Goal: Information Seeking & Learning: Check status

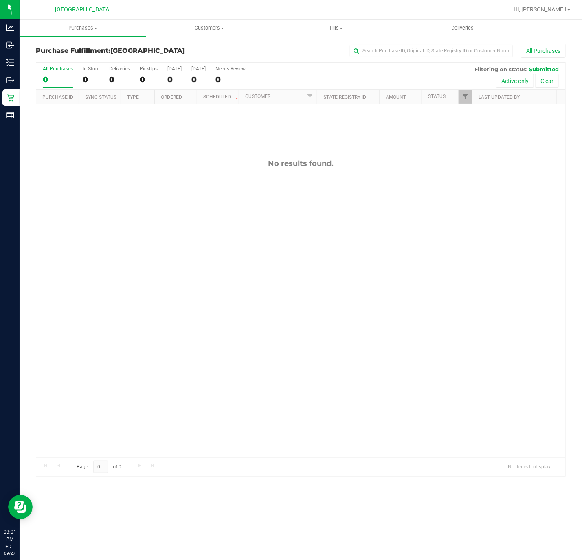
click at [229, 253] on div "No results found." at bounding box center [300, 308] width 529 height 408
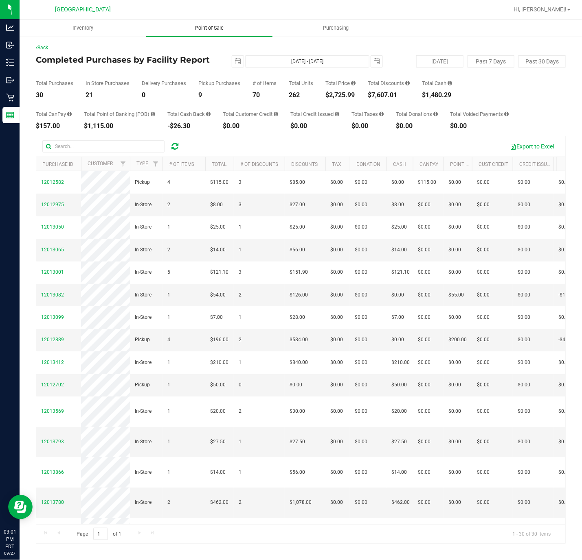
click at [204, 27] on span "Point of Sale" at bounding box center [209, 27] width 50 height 7
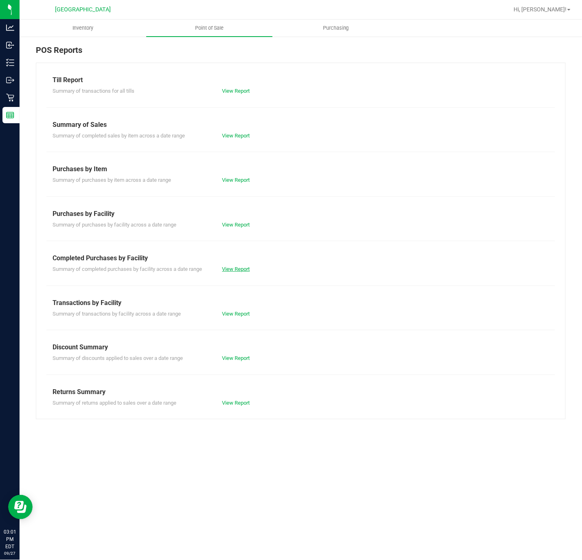
click at [226, 270] on link "View Report" at bounding box center [236, 269] width 28 height 6
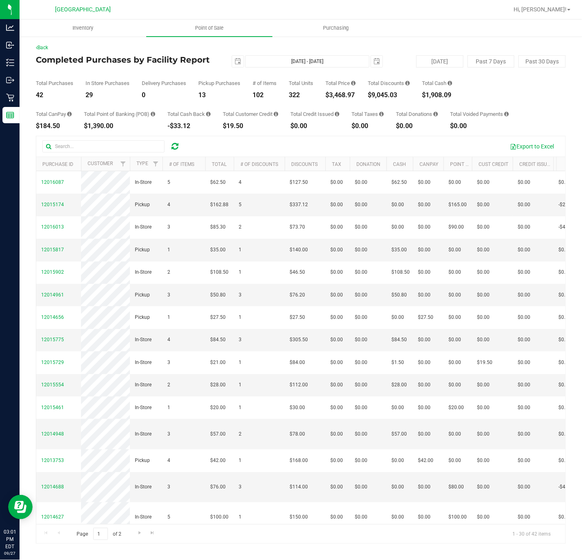
click at [340, 93] on div "$3,468.97" at bounding box center [340, 95] width 30 height 7
copy div "3,468.97"
click at [303, 92] on div "322" at bounding box center [301, 95] width 24 height 7
click at [211, 28] on span "Point of Sale" at bounding box center [209, 27] width 50 height 7
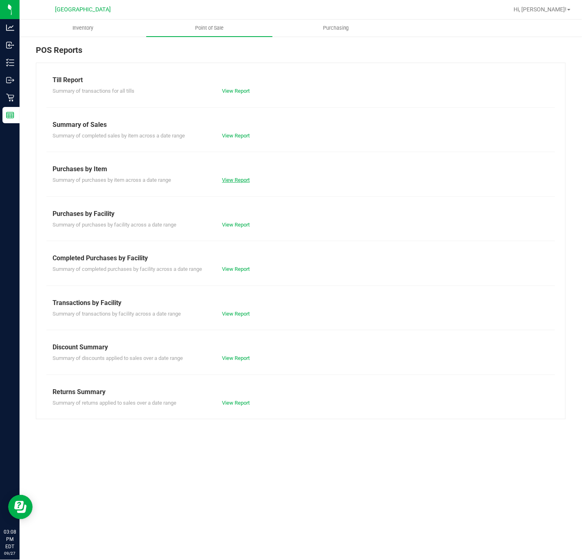
click at [238, 182] on link "View Report" at bounding box center [236, 180] width 28 height 6
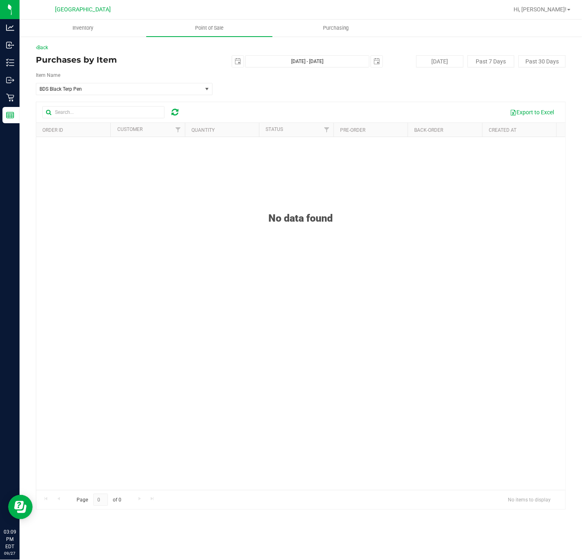
drag, startPoint x: 184, startPoint y: 251, endPoint x: 151, endPoint y: 121, distance: 134.7
click at [182, 238] on div "No data found" at bounding box center [300, 341] width 529 height 408
click at [159, 95] on span "BDS Black Terp Pen" at bounding box center [119, 88] width 166 height 11
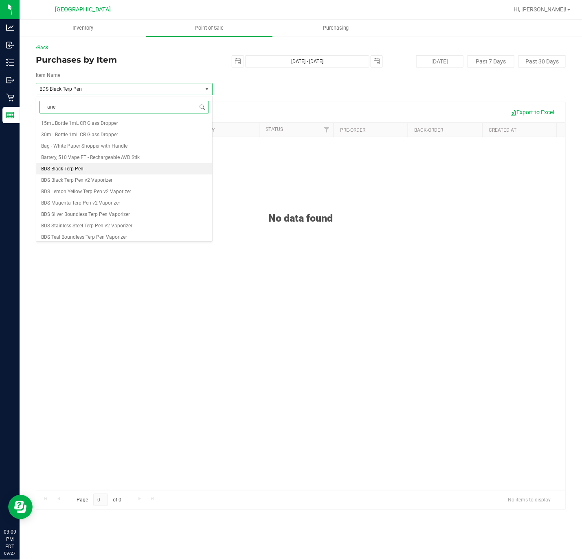
type input "aries"
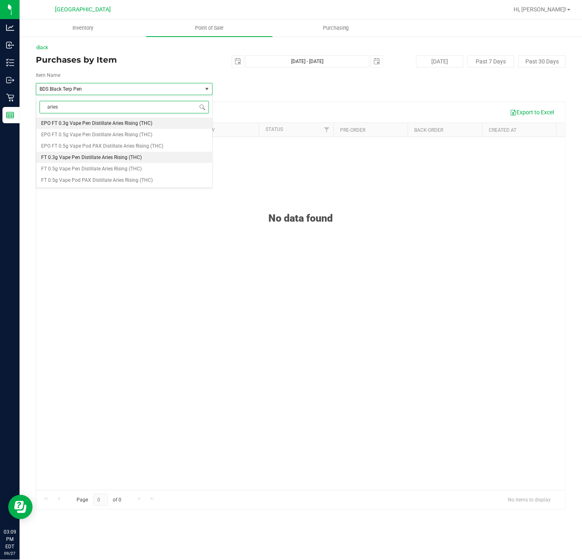
click at [154, 157] on li "FT 0.3g Vape Pen Distillate Aries Rising (THC)" at bounding box center [124, 157] width 176 height 11
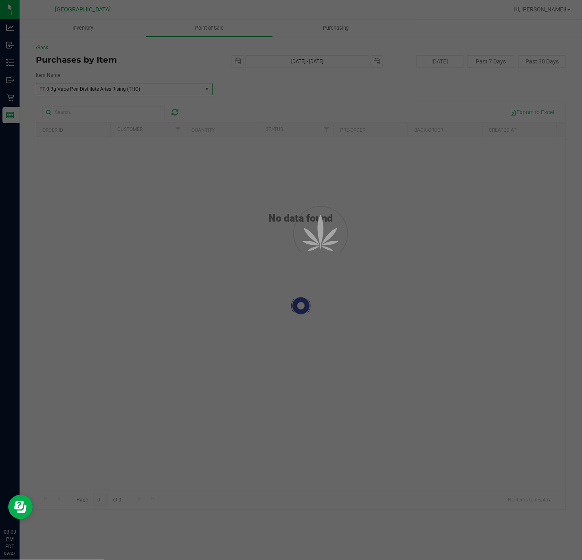
scroll to position [4090, 0]
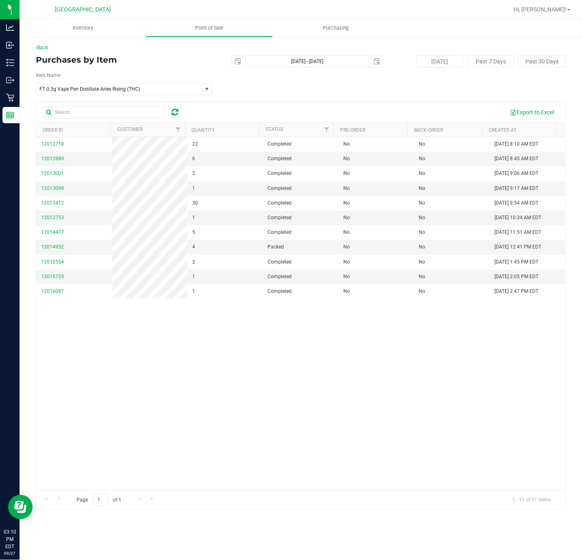
drag, startPoint x: 251, startPoint y: 405, endPoint x: 225, endPoint y: 401, distance: 26.3
click at [251, 404] on div "12012718 22 Completed No No [DATE] 8:10 AM EDT 12012889 6 Completed No No [DATE…" at bounding box center [300, 313] width 529 height 353
click at [219, 27] on span "Point of Sale" at bounding box center [209, 27] width 50 height 7
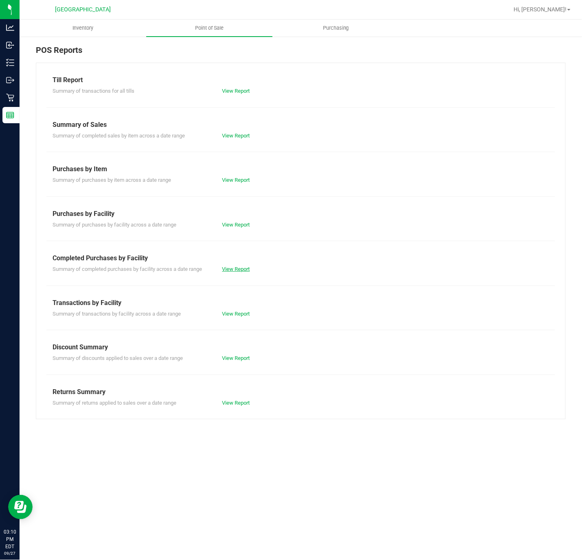
click at [247, 270] on link "View Report" at bounding box center [236, 269] width 28 height 6
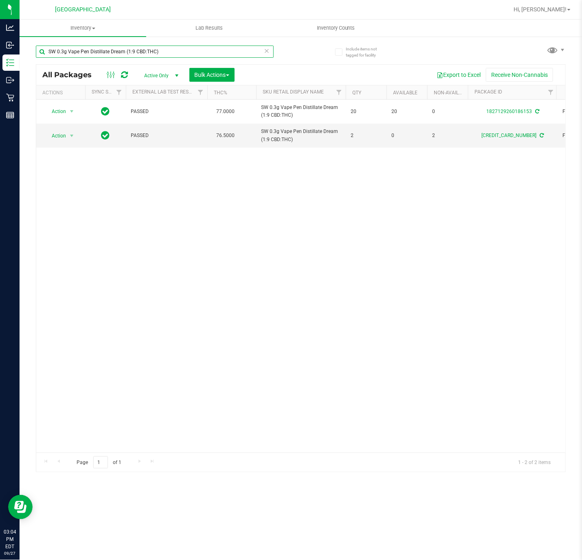
click at [123, 54] on input "SW 0.3g Vape Pen Distillate Dream (1:9 CBD:THC)" at bounding box center [155, 52] width 238 height 12
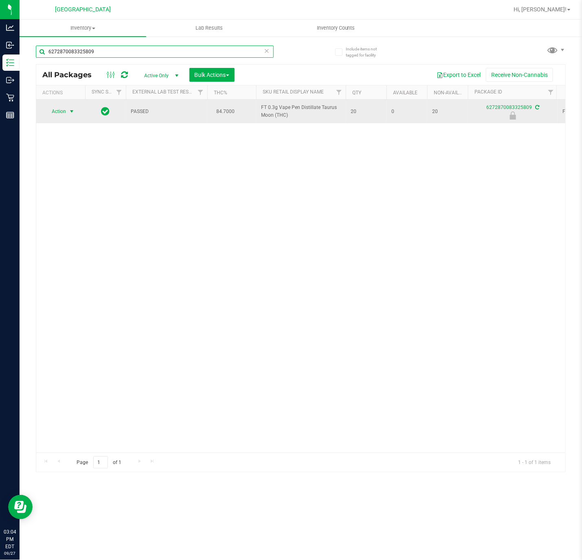
type input "6272870083325809"
click at [74, 111] on span "select" at bounding box center [71, 111] width 7 height 7
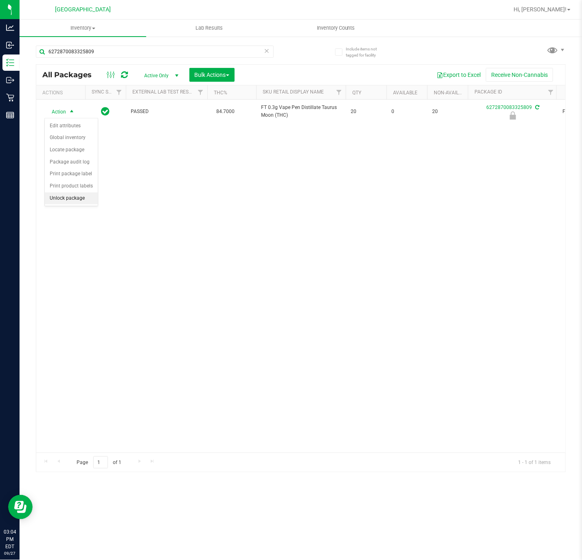
click at [78, 198] on li "Unlock package" at bounding box center [71, 198] width 53 height 12
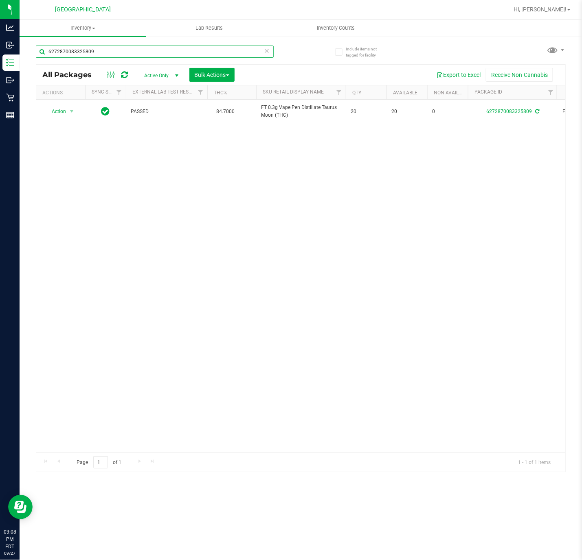
click at [75, 54] on input "6272870083325809" at bounding box center [155, 52] width 238 height 12
click at [76, 54] on input "6272870083325809" at bounding box center [155, 52] width 238 height 12
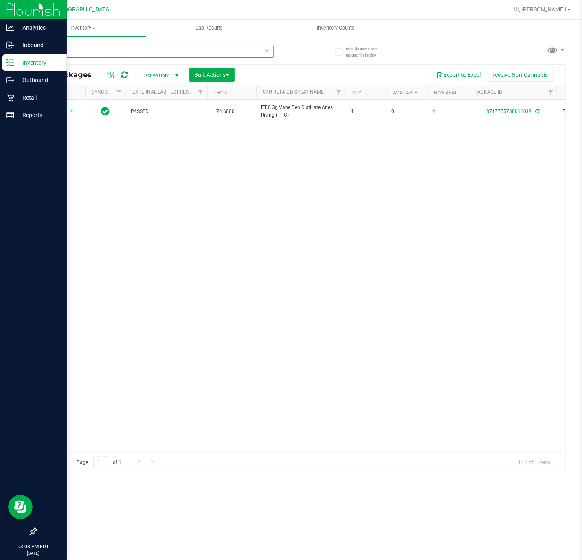
type input "aries"
